Goal: Information Seeking & Learning: Understand process/instructions

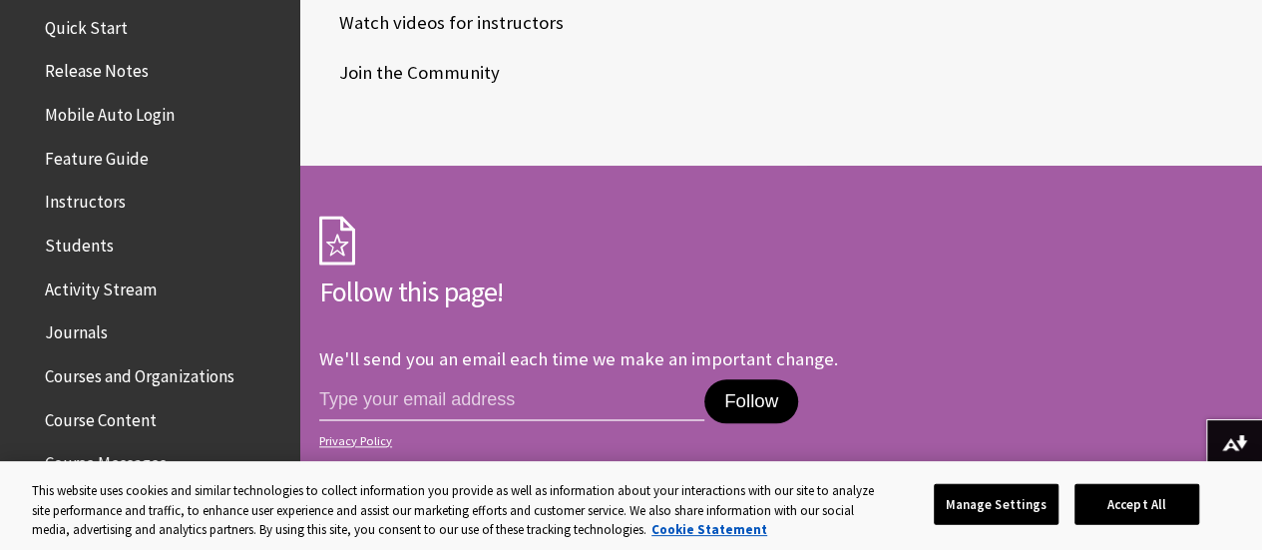
scroll to position [299, 0]
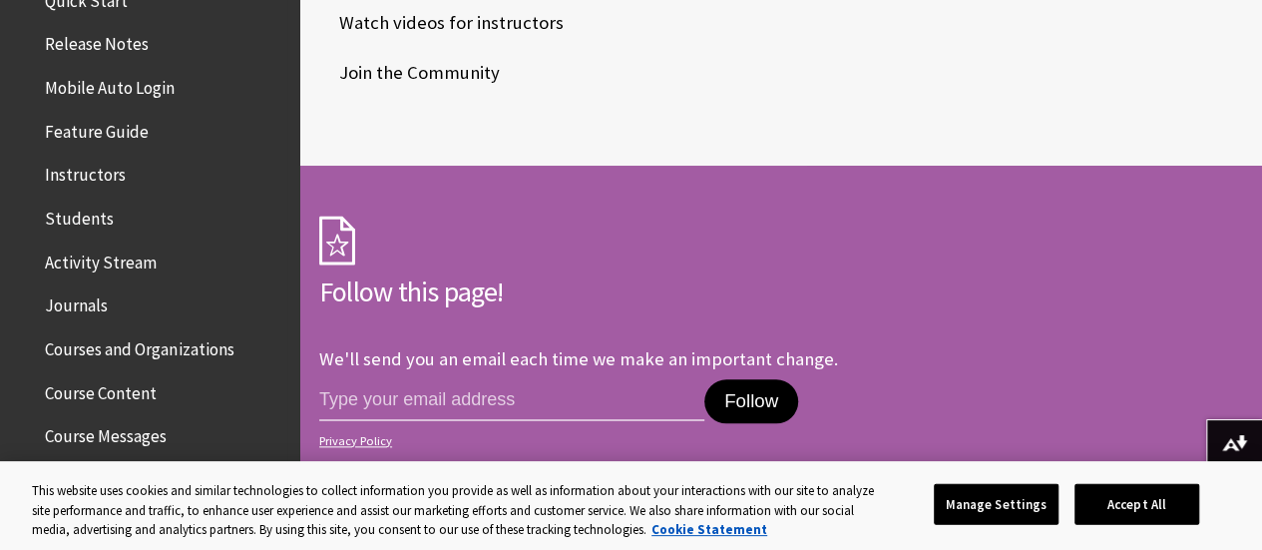
click at [98, 171] on span "Instructors" at bounding box center [85, 172] width 81 height 27
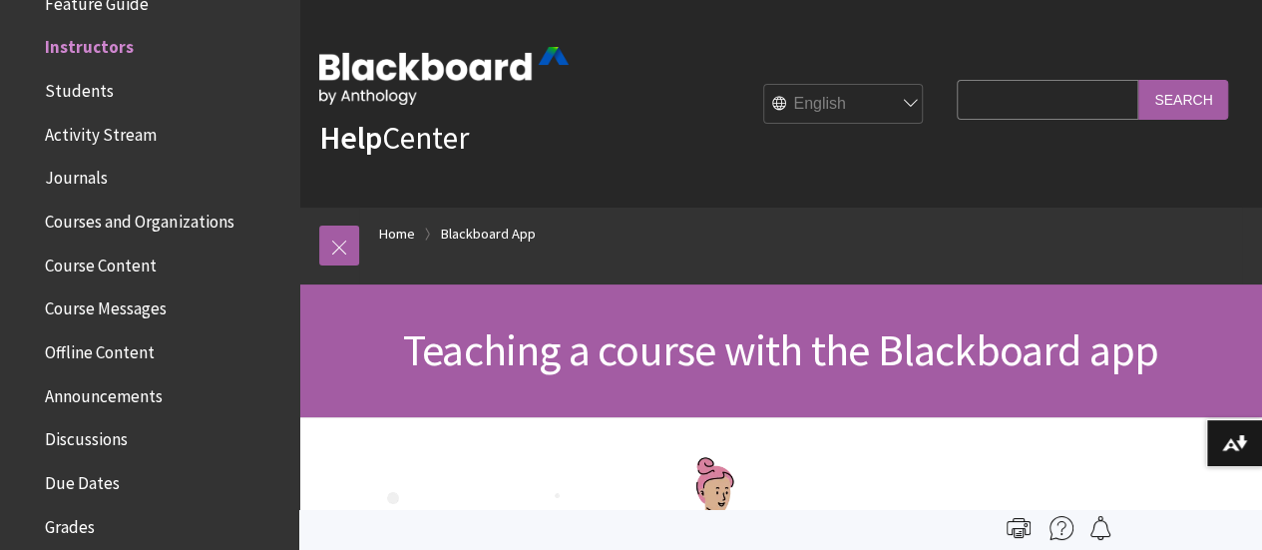
click at [981, 89] on input "Search Query" at bounding box center [1048, 99] width 182 height 39
type input "remove a student"
click at [1138, 80] on input "Search" at bounding box center [1183, 99] width 90 height 39
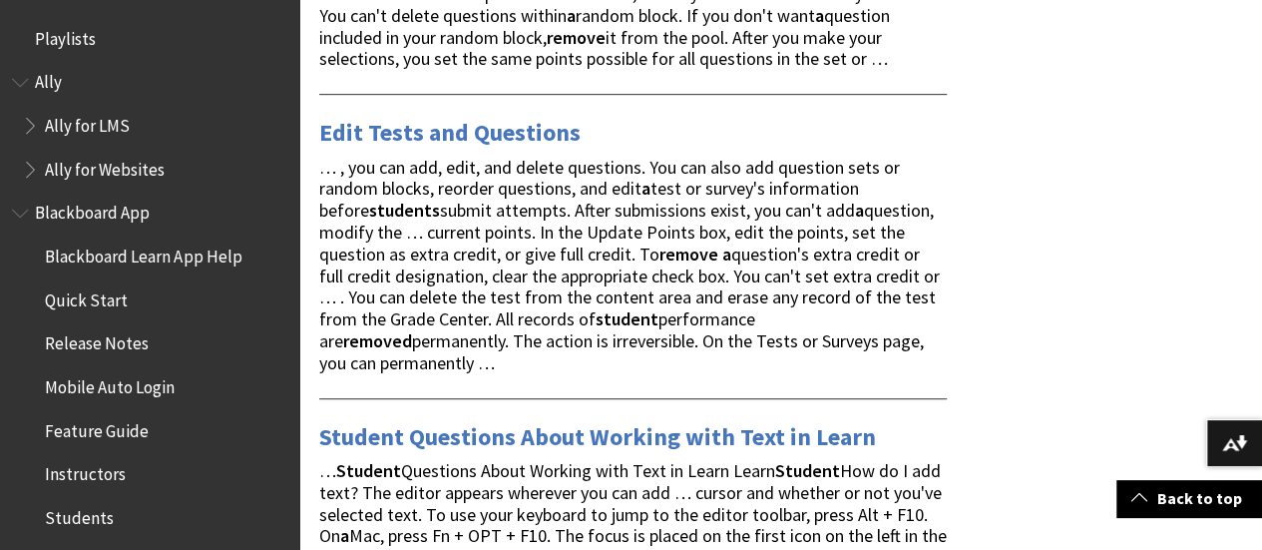
scroll to position [4289, 0]
